Goal: Task Accomplishment & Management: Manage account settings

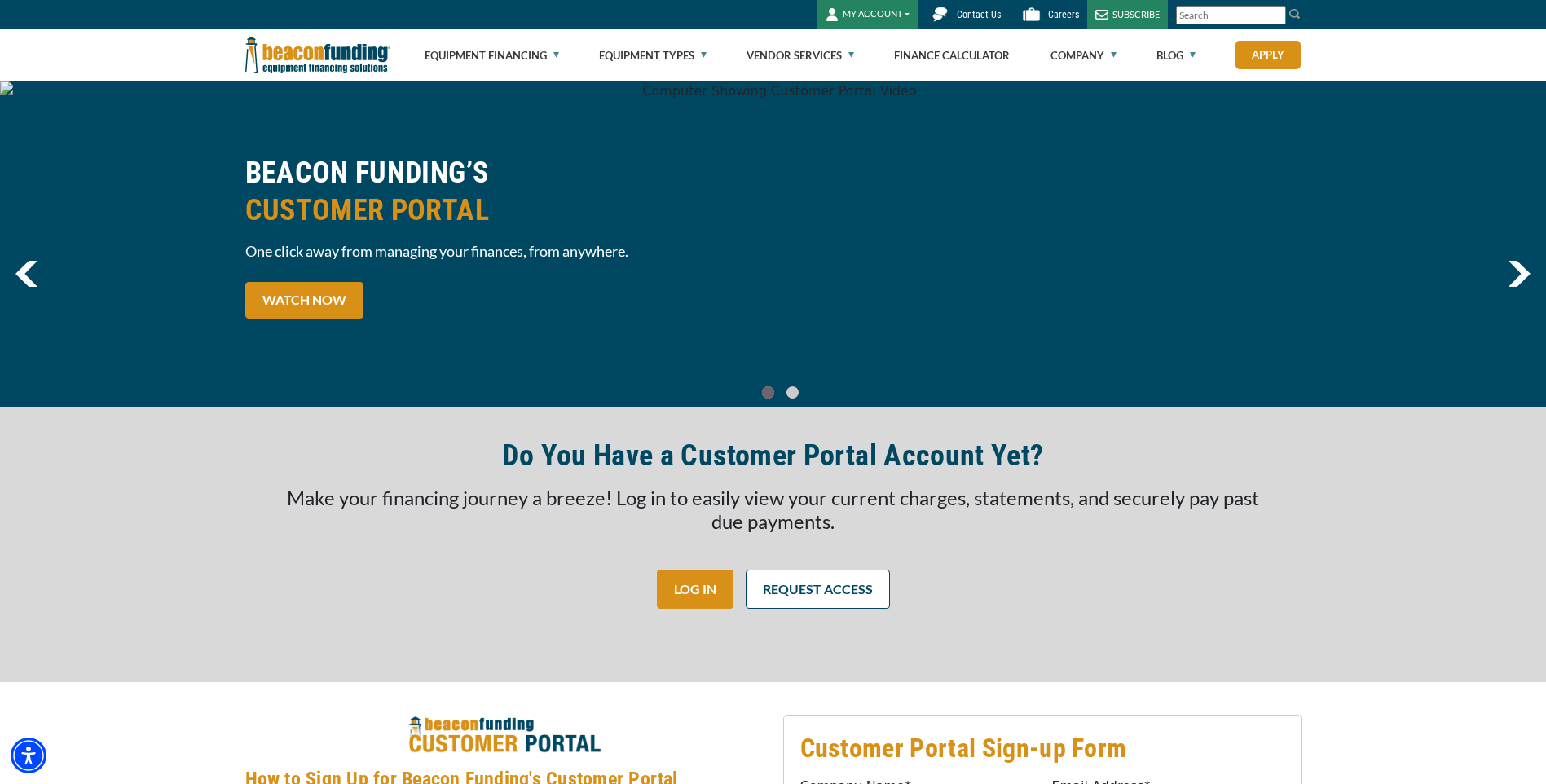
click at [874, 17] on button "MY ACCOUNT" at bounding box center [867, 14] width 100 height 29
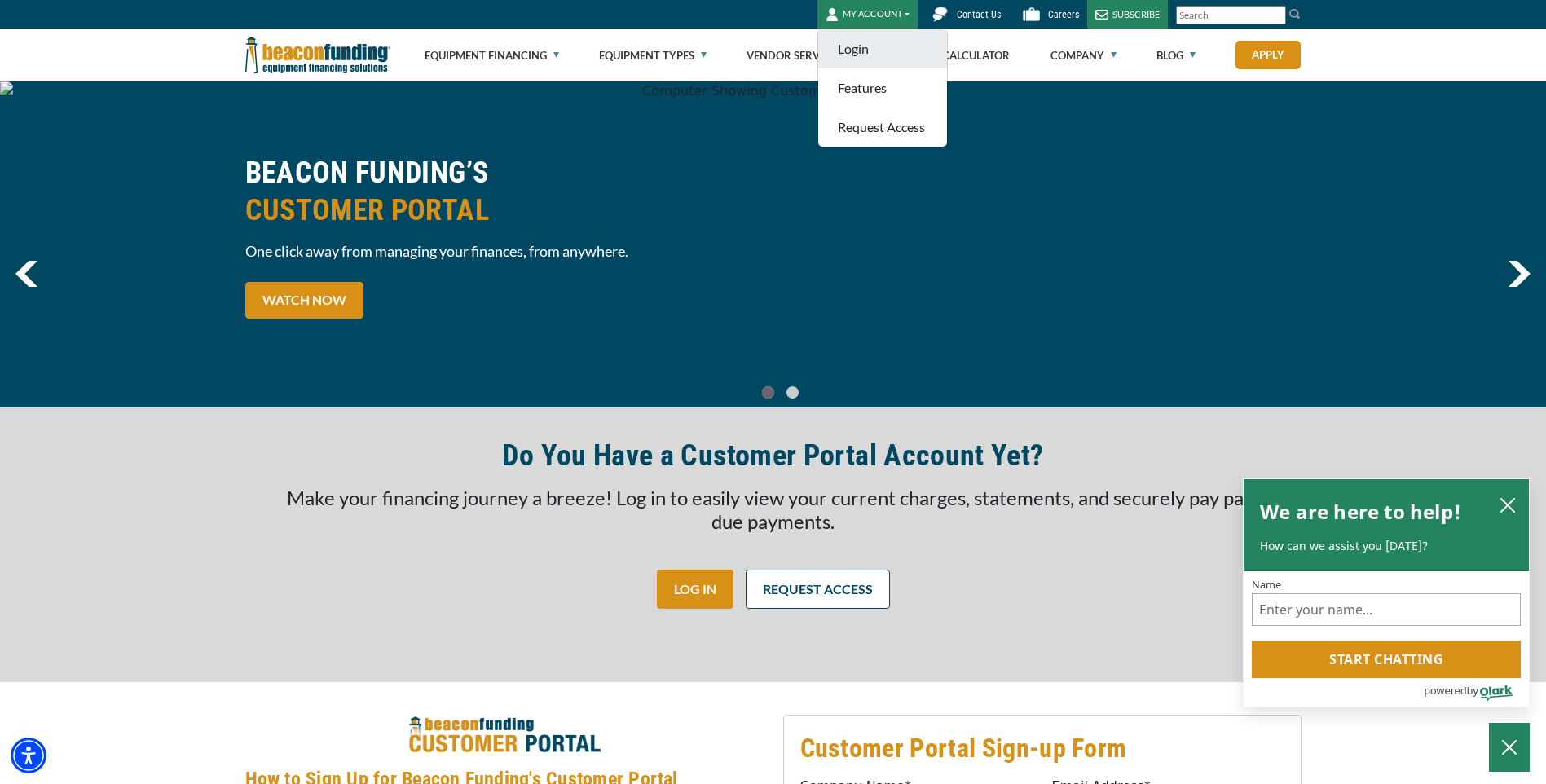
click at [866, 42] on link "Login" at bounding box center [883, 49] width 129 height 40
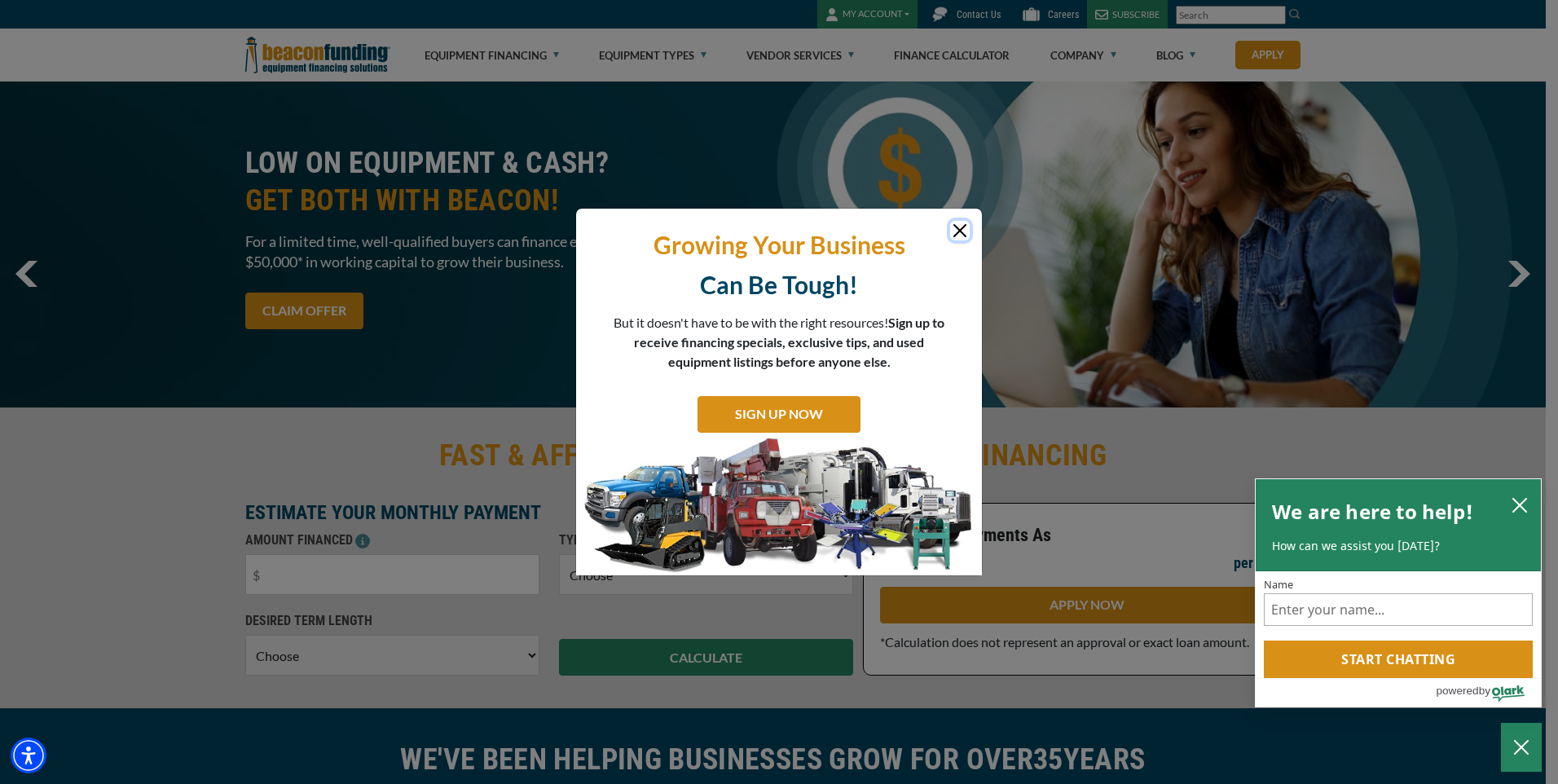
click at [963, 232] on button "Close" at bounding box center [960, 230] width 19 height 19
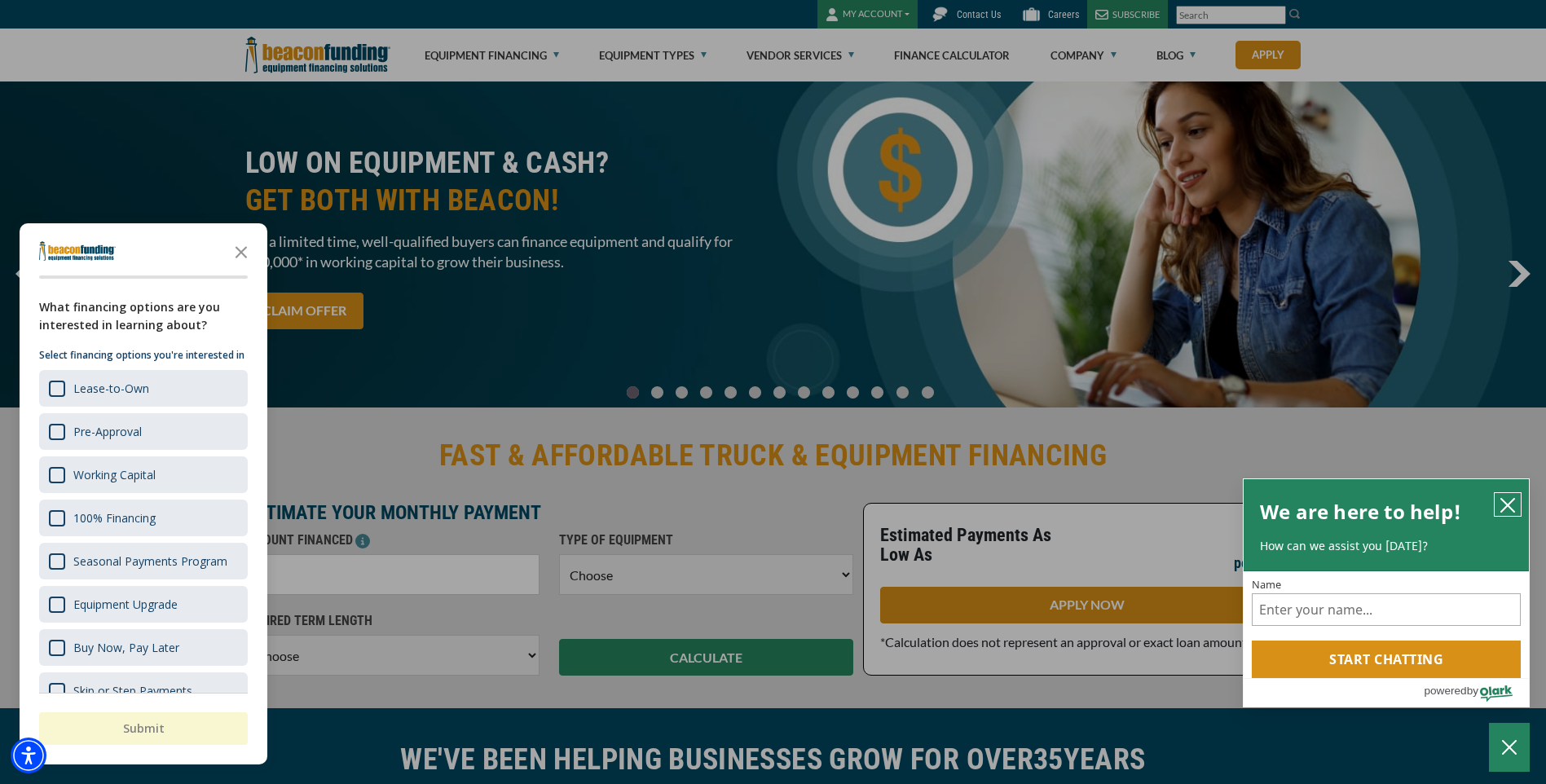
click at [1506, 497] on icon "close chatbox" at bounding box center [1507, 505] width 17 height 17
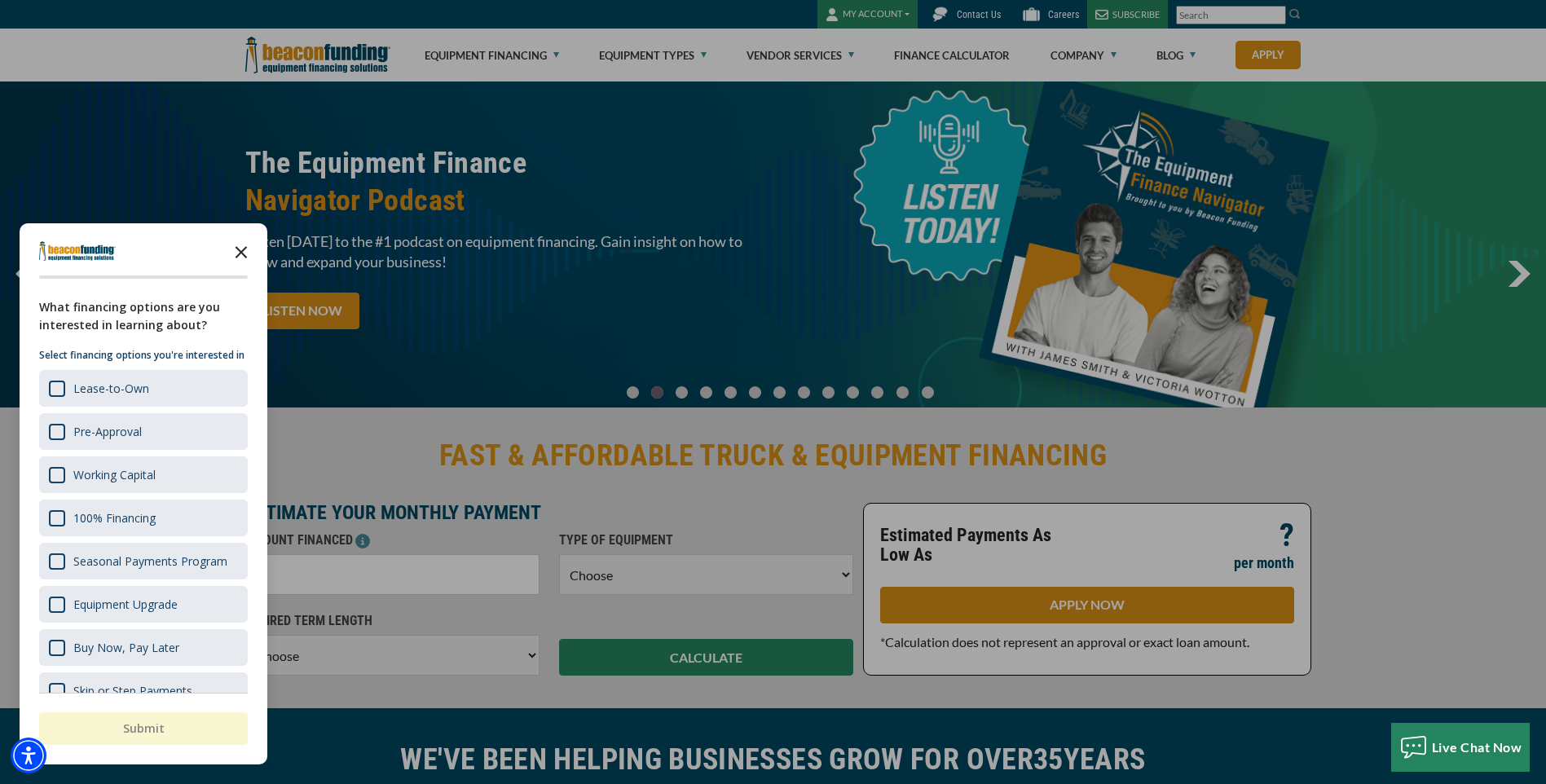
click at [244, 253] on icon "Close the survey" at bounding box center [240, 250] width 32 height 32
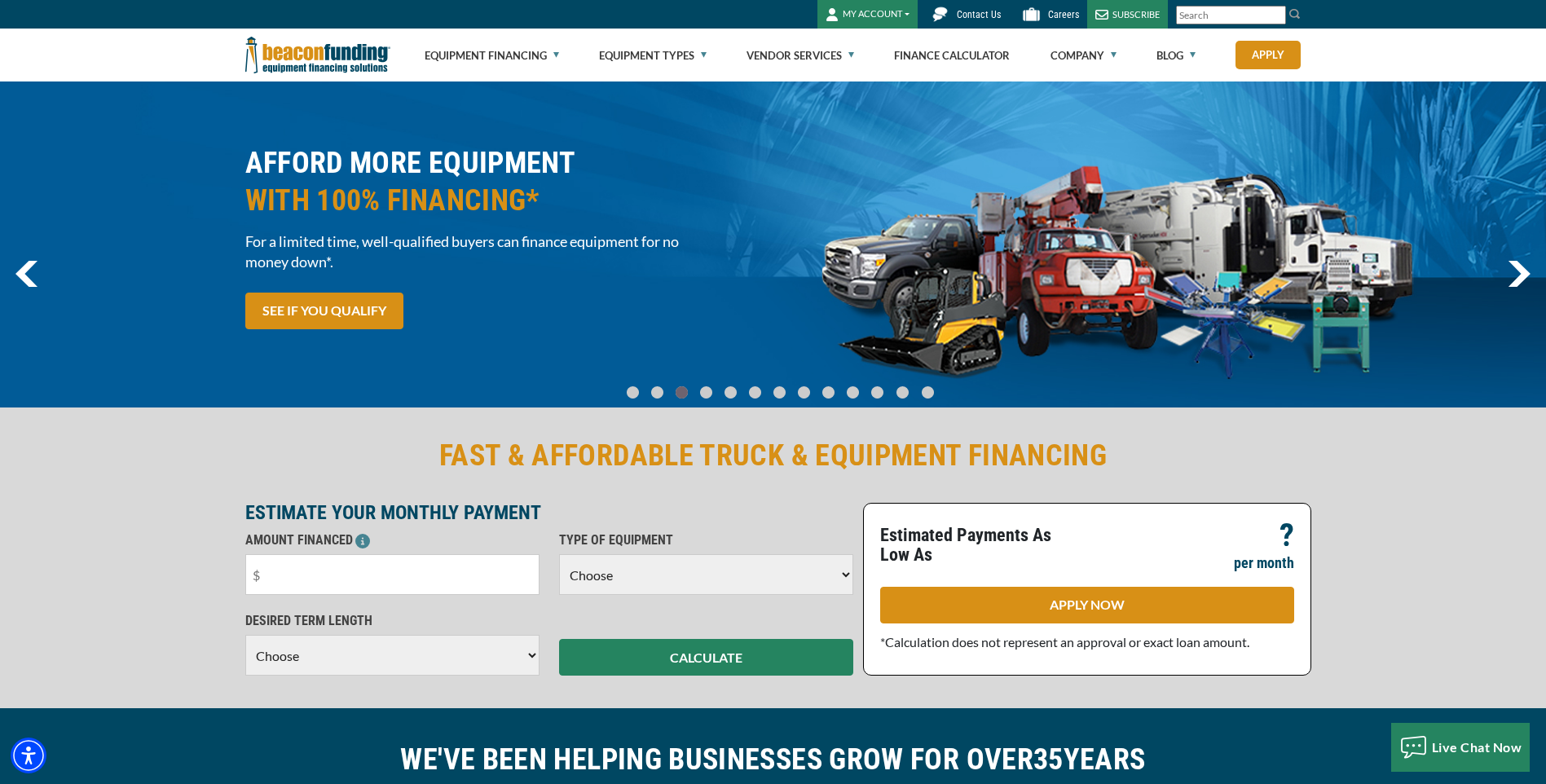
click at [872, 15] on button "MY ACCOUNT" at bounding box center [867, 14] width 100 height 29
click at [1349, 64] on div "Equipment Financing Financing Programs Empty heading Flexible Financing Lease-T…" at bounding box center [773, 55] width 1546 height 53
click at [904, 19] on button "MY ACCOUNT" at bounding box center [867, 14] width 100 height 29
click at [916, 129] on link "Request Access" at bounding box center [883, 127] width 129 height 40
